Goal: Navigation & Orientation: Understand site structure

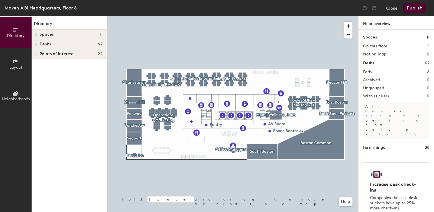
click at [242, 16] on div at bounding box center [232, 16] width 251 height 0
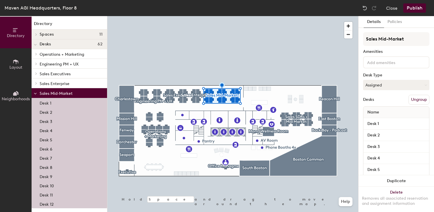
click at [25, 65] on button "Layout" at bounding box center [16, 64] width 32 height 32
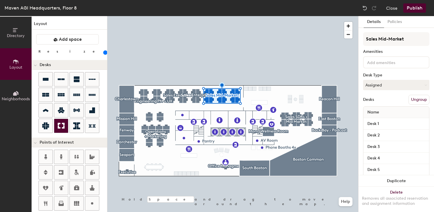
scroll to position [151, 0]
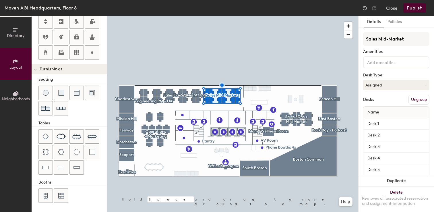
click at [10, 99] on span "Neighborhoods" at bounding box center [16, 98] width 28 height 5
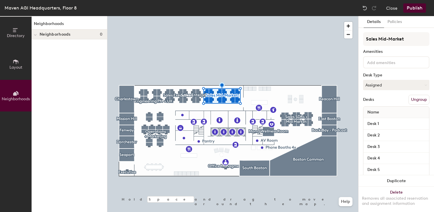
scroll to position [0, 0]
click at [13, 67] on span "Layout" at bounding box center [15, 67] width 13 height 5
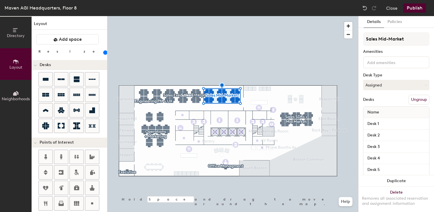
click at [18, 34] on span "Directory" at bounding box center [16, 35] width 18 height 5
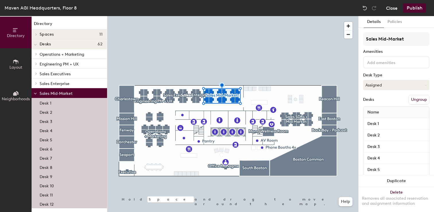
click at [391, 11] on button "Close" at bounding box center [391, 7] width 11 height 9
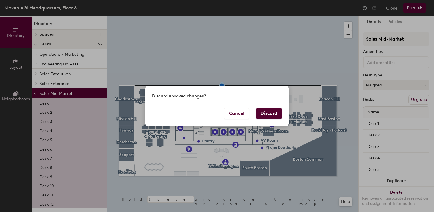
click at [272, 112] on button "Discard" at bounding box center [269, 113] width 26 height 11
